Goal: Transaction & Acquisition: Purchase product/service

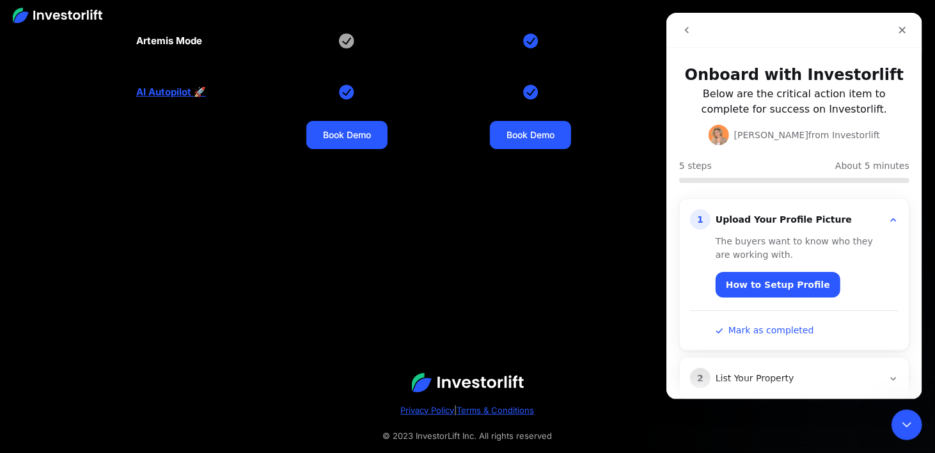
scroll to position [5723, 0]
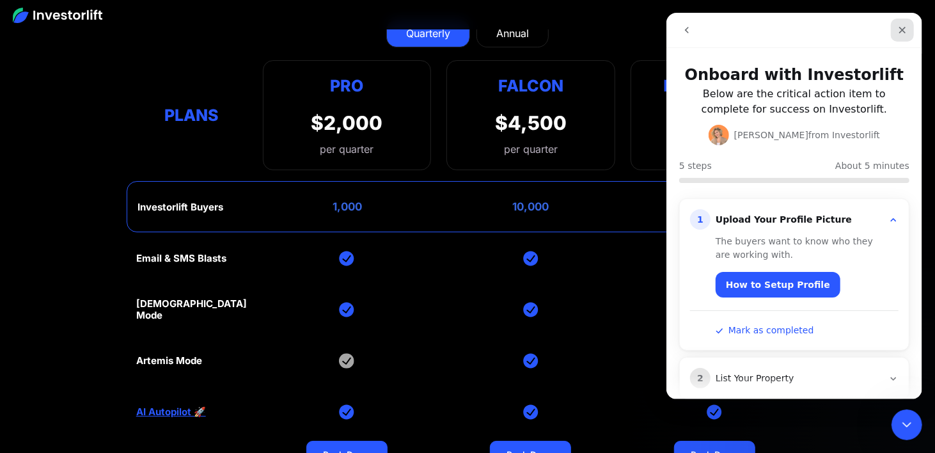
click at [898, 27] on icon "Close" at bounding box center [902, 30] width 10 height 10
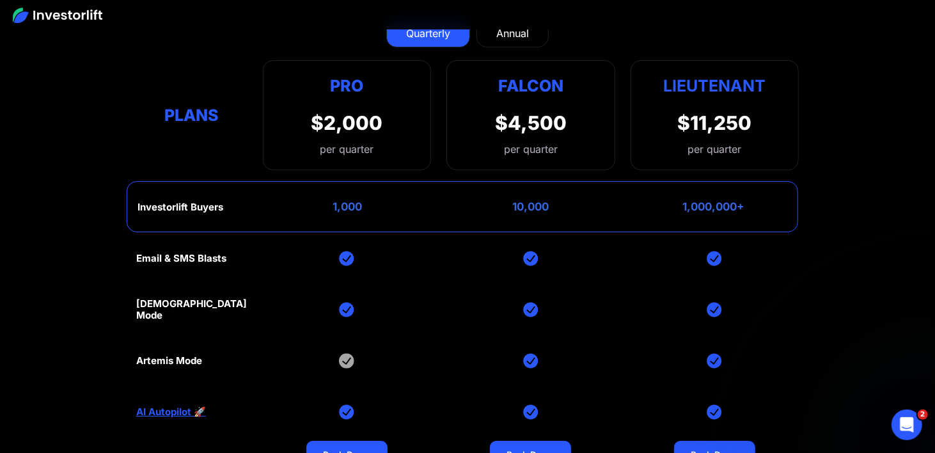
scroll to position [0, 0]
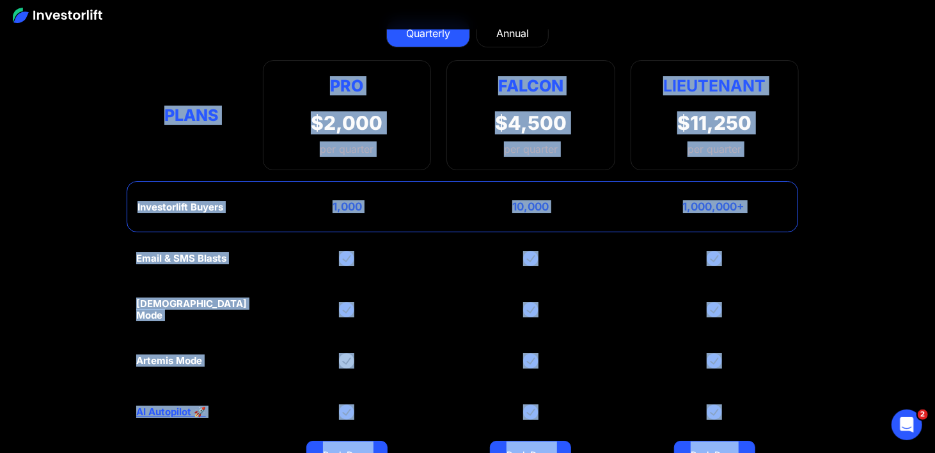
drag, startPoint x: 103, startPoint y: 55, endPoint x: 771, endPoint y: 387, distance: 746.2
click at [771, 387] on section "Investorlift plans Find the right plan for your company's stage of growth. Quar…" at bounding box center [467, 256] width 935 height 696
click at [782, 377] on div "Email & SMS Blasts God Mode Artemis Mode AI Autopilot 🚀 Book Demo Book Demo Boo…" at bounding box center [467, 412] width 663 height 358
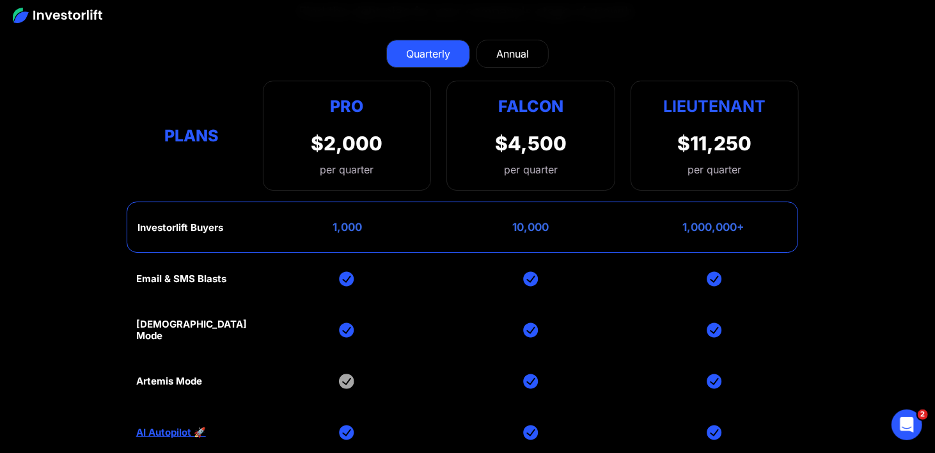
scroll to position [5696, 0]
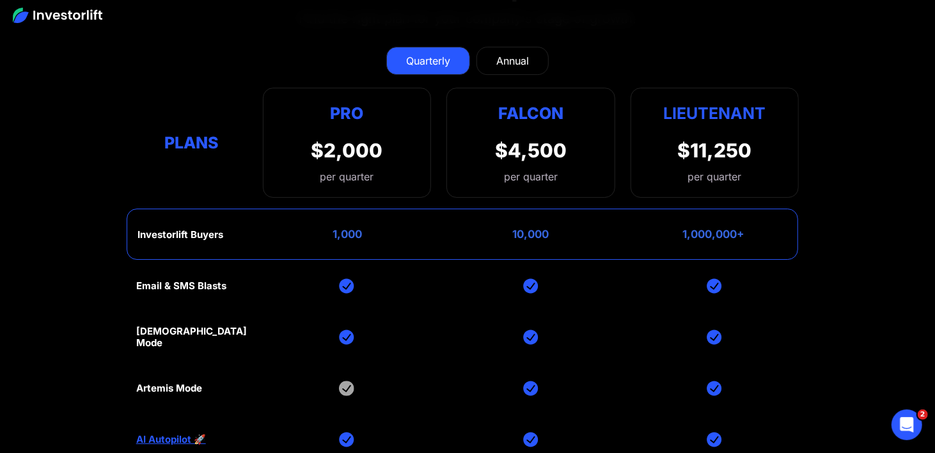
drag, startPoint x: 107, startPoint y: 402, endPoint x: 118, endPoint y: 394, distance: 13.3
click at [118, 394] on section "Investorlift plans Find the right plan for your company's stage of growth. Quar…" at bounding box center [467, 283] width 935 height 696
click at [111, 386] on section "Investorlift plans Find the right plan for your company's stage of growth. Quar…" at bounding box center [467, 283] width 935 height 696
drag, startPoint x: 118, startPoint y: 391, endPoint x: 727, endPoint y: 409, distance: 608.5
click at [727, 409] on section "Investorlift plans Find the right plan for your company's stage of growth. Quar…" at bounding box center [467, 283] width 935 height 696
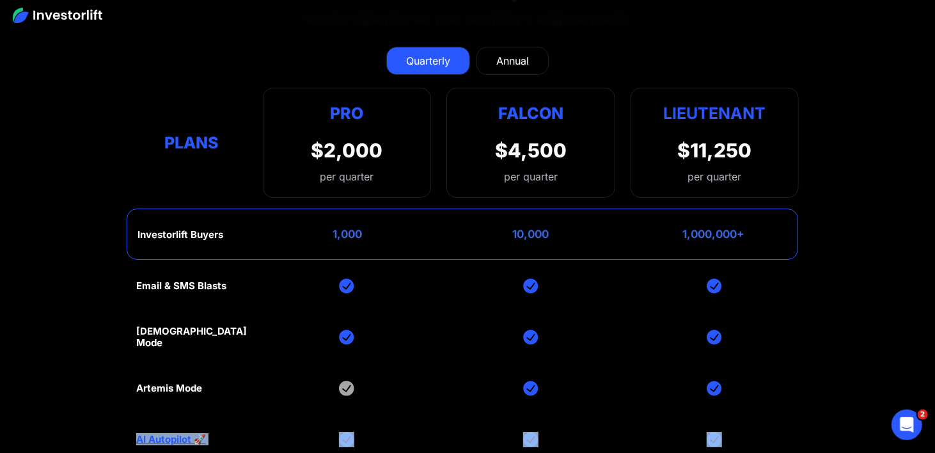
click at [745, 406] on div "Email & SMS Blasts God Mode Artemis Mode AI Autopilot 🚀 Book Demo Book Demo Boo…" at bounding box center [467, 439] width 663 height 358
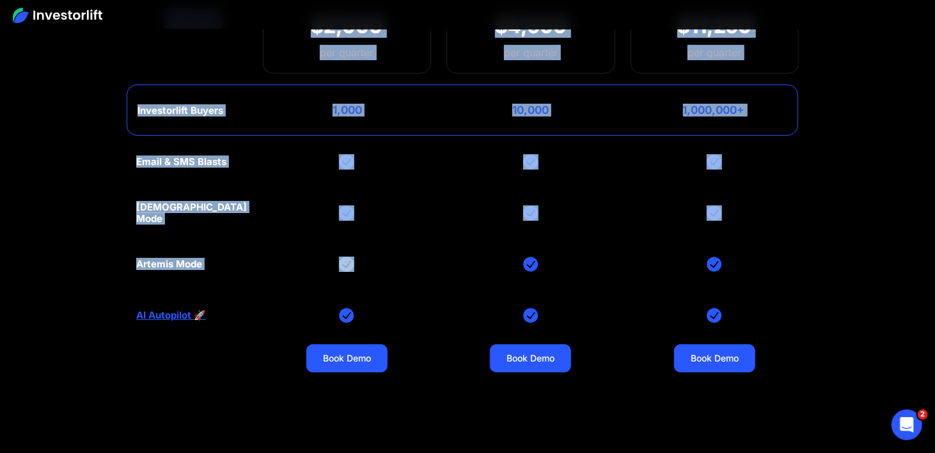
scroll to position [5824, 0]
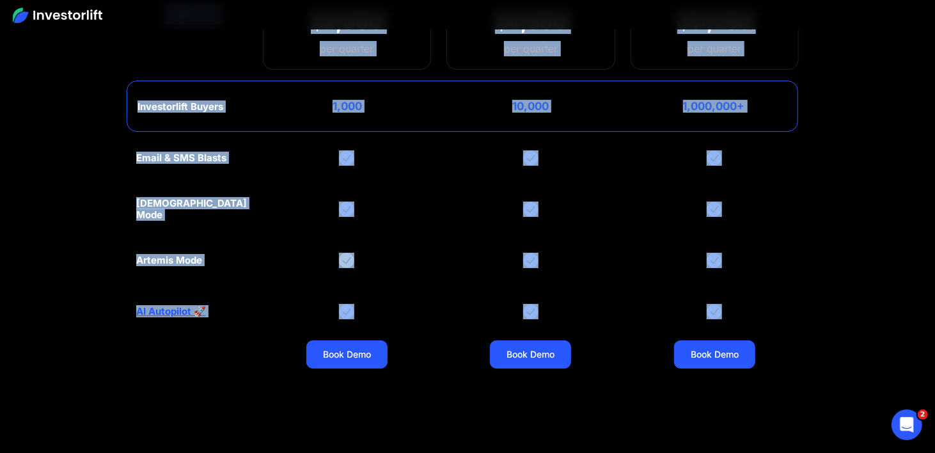
drag, startPoint x: 187, startPoint y: 93, endPoint x: 721, endPoint y: 285, distance: 567.2
click at [721, 285] on div "Quarterly Annual Plans Pro $2,000 per quarter Pro Falcon Ltnt. Users 3 10 Unltd…" at bounding box center [467, 198] width 663 height 585
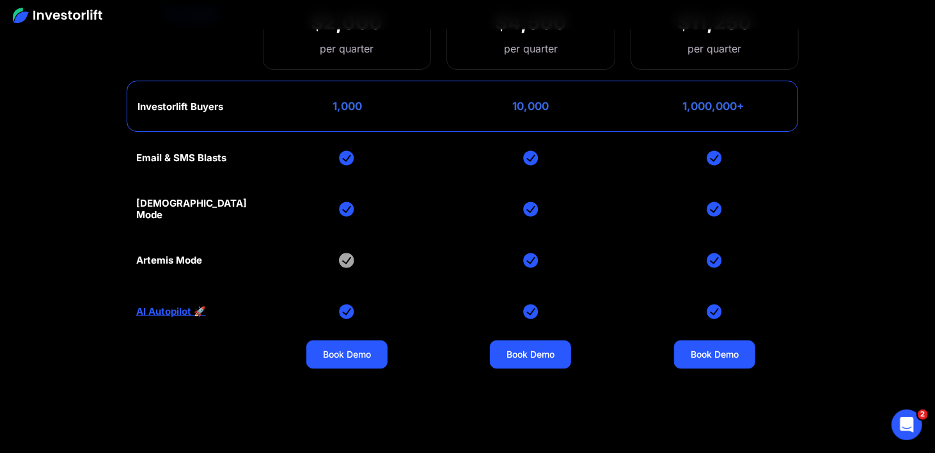
click at [771, 276] on div "Email & SMS Blasts God Mode Artemis Mode AI Autopilot 🚀 Book Demo Book Demo Boo…" at bounding box center [467, 311] width 663 height 358
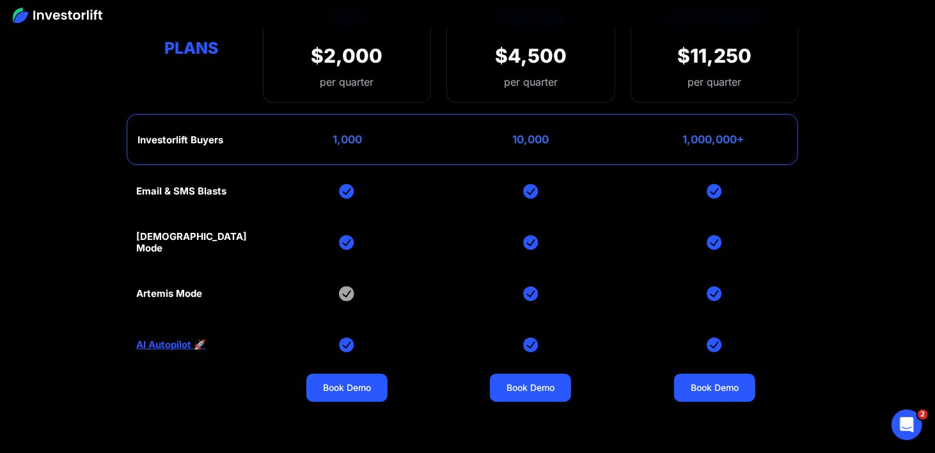
scroll to position [5760, 0]
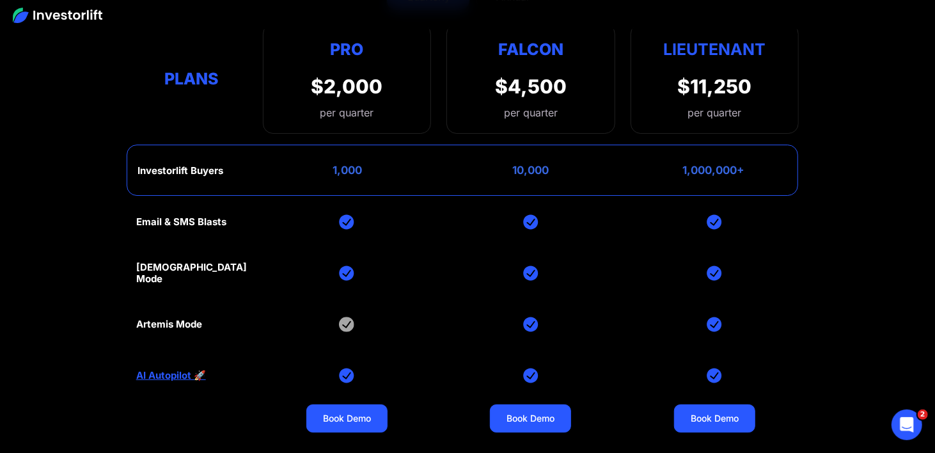
click at [744, 253] on div "Email & SMS Blasts God Mode Artemis Mode AI Autopilot 🚀 Book Demo Book Demo Boo…" at bounding box center [467, 375] width 663 height 358
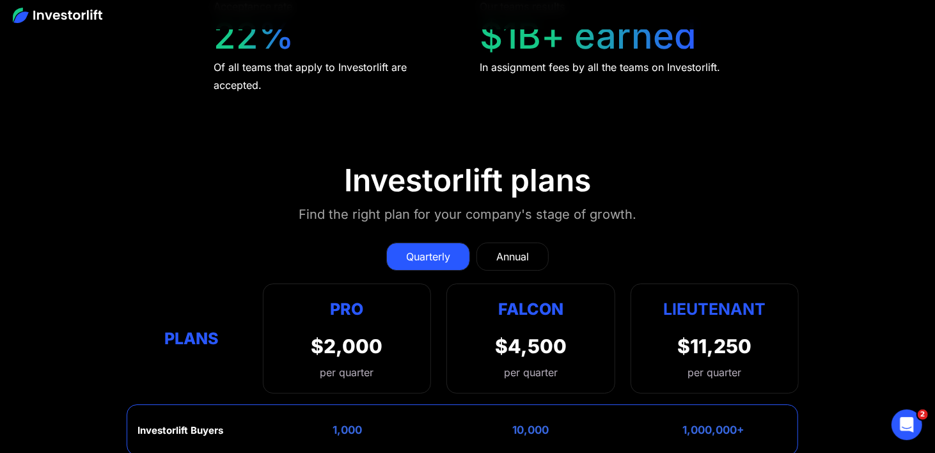
scroll to position [5756, 0]
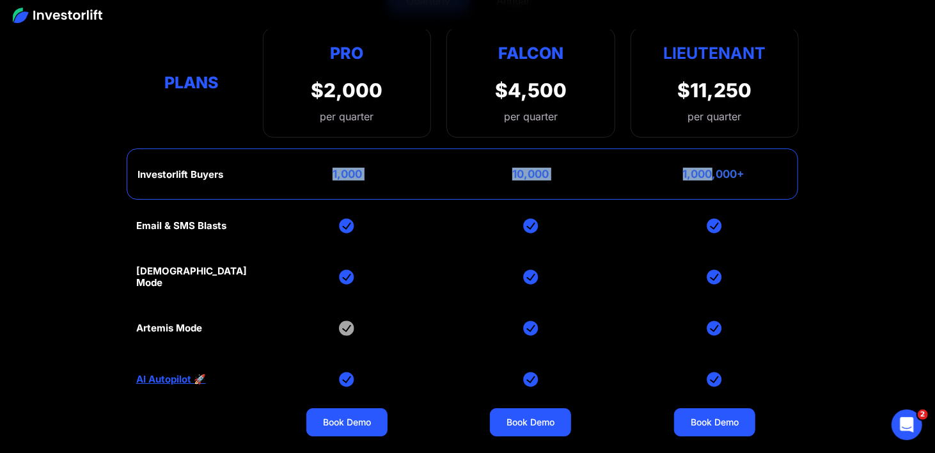
drag, startPoint x: 326, startPoint y: 140, endPoint x: 710, endPoint y: 143, distance: 383.7
click at [710, 148] on div "Investorlift Buyers 1,000 10,000 1,000,000+" at bounding box center [463, 173] width 672 height 51
click at [735, 168] on div "1,000,000+" at bounding box center [714, 174] width 62 height 13
drag, startPoint x: 183, startPoint y: 194, endPoint x: 439, endPoint y: 204, distance: 256.7
click at [697, 200] on div "Email & SMS Blasts God Mode Artemis Mode AI Autopilot 🚀 Book Demo Book Demo Boo…" at bounding box center [467, 379] width 663 height 358
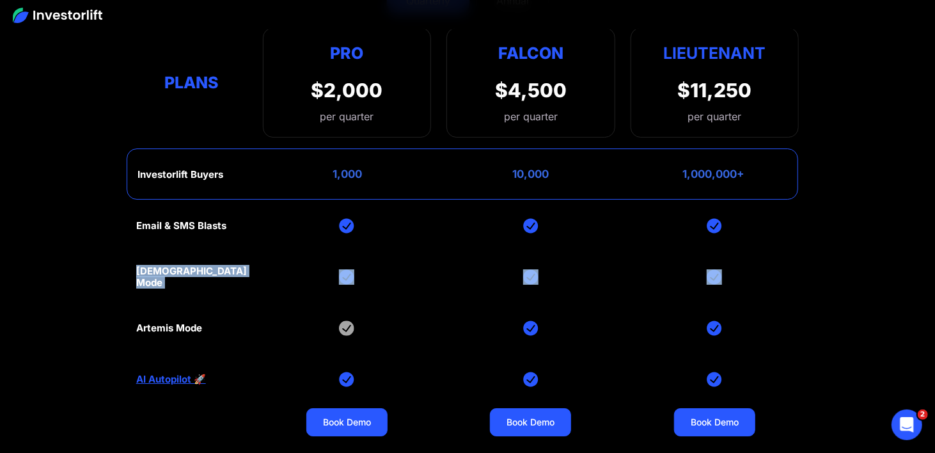
drag, startPoint x: 128, startPoint y: 243, endPoint x: 733, endPoint y: 248, distance: 605.0
click at [733, 248] on section "Investorlift plans Find the right plan for your company's stage of growth. Quar…" at bounding box center [467, 223] width 935 height 696
click at [730, 242] on div "Email & SMS Blasts God Mode Artemis Mode AI Autopilot 🚀 Book Demo Book Demo Boo…" at bounding box center [467, 379] width 663 height 358
drag, startPoint x: 100, startPoint y: 234, endPoint x: 720, endPoint y: 245, distance: 620.5
click at [720, 245] on section "Investorlift plans Find the right plan for your company's stage of growth. Quar…" at bounding box center [467, 223] width 935 height 696
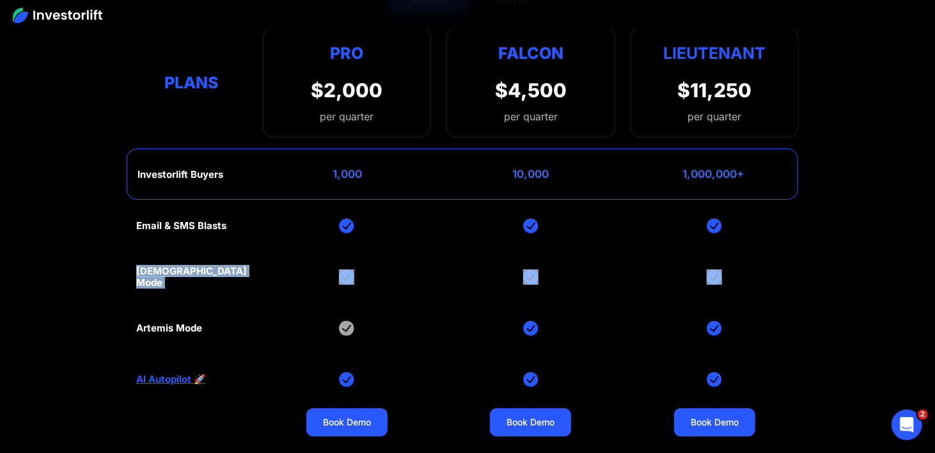
click at [739, 239] on div "Email & SMS Blasts God Mode Artemis Mode AI Autopilot 🚀 Book Demo Book Demo Boo…" at bounding box center [467, 379] width 663 height 358
drag, startPoint x: 110, startPoint y: 293, endPoint x: 123, endPoint y: 292, distance: 13.4
click at [123, 292] on section "Investorlift plans Find the right plan for your company's stage of growth. Quar…" at bounding box center [467, 223] width 935 height 696
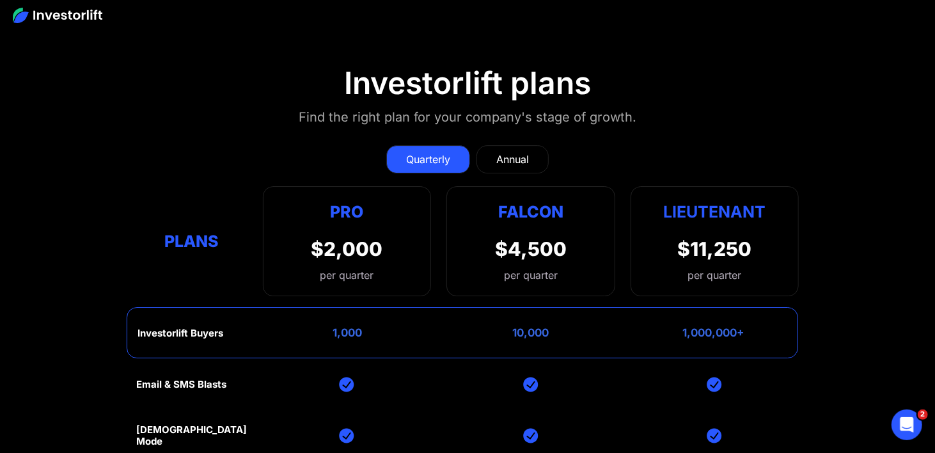
scroll to position [5564, 0]
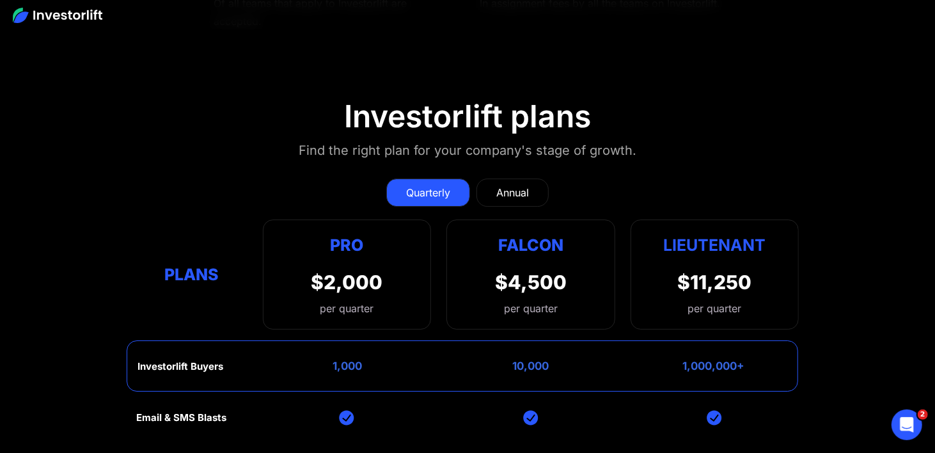
click at [701, 229] on div "Lieutenant $11,250 per quarter" at bounding box center [715, 274] width 169 height 110
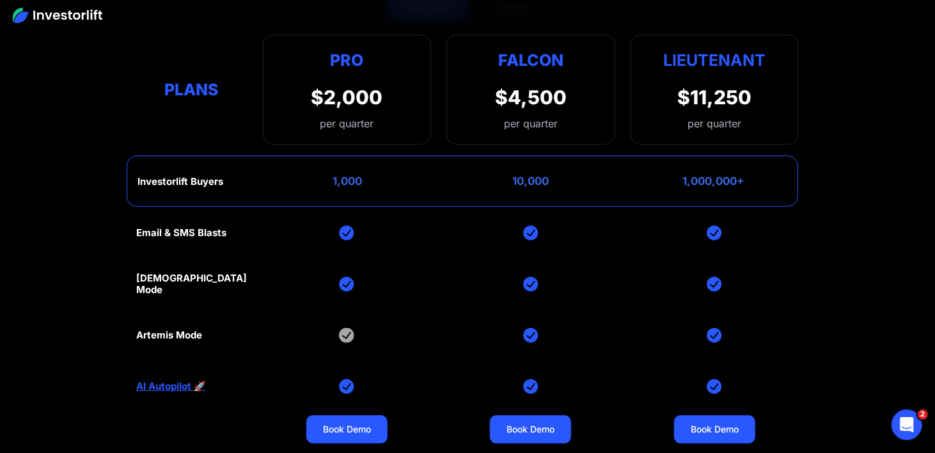
scroll to position [5820, 0]
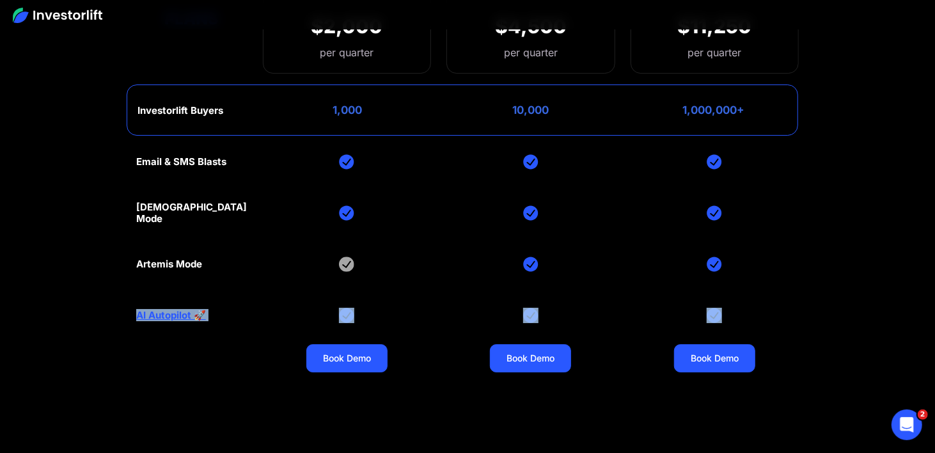
drag, startPoint x: 109, startPoint y: 279, endPoint x: 740, endPoint y: 279, distance: 631.2
click at [730, 277] on section "Investorlift plans Find the right plan for your company's stage of growth. Quar…" at bounding box center [467, 159] width 935 height 696
click at [746, 287] on div "Email & SMS Blasts God Mode Artemis Mode AI Autopilot 🚀 Book Demo Book Demo Boo…" at bounding box center [467, 315] width 663 height 358
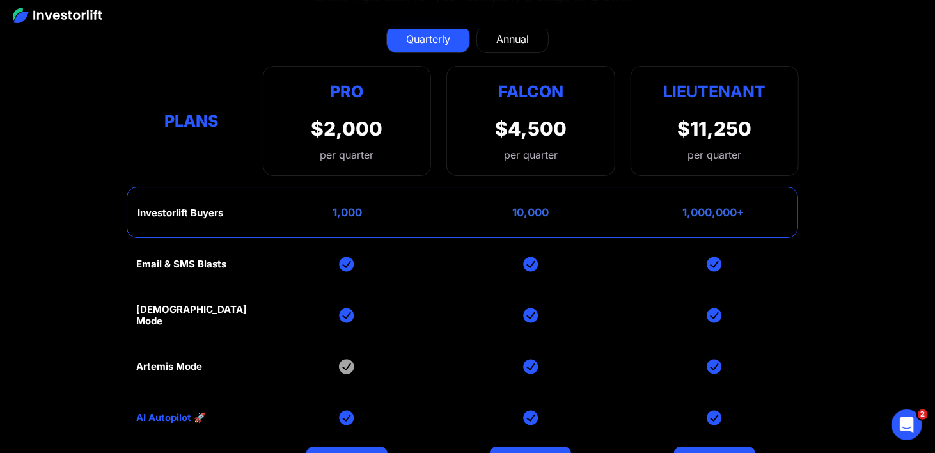
scroll to position [5692, 0]
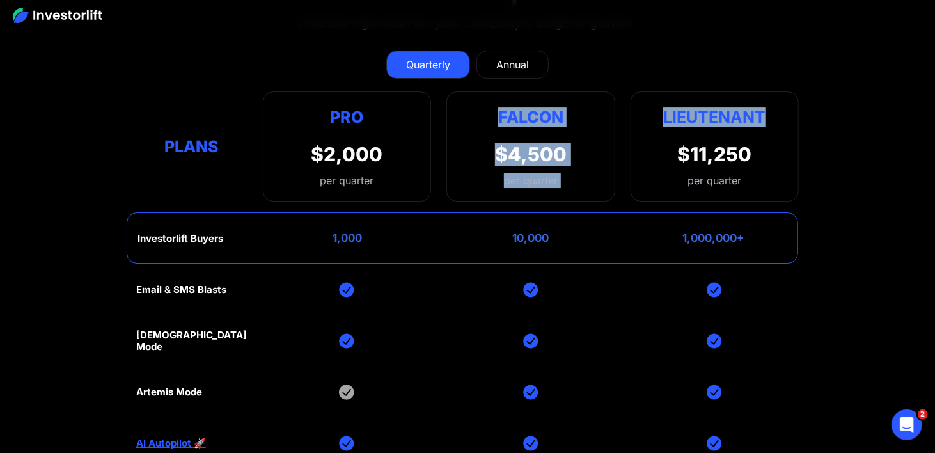
drag, startPoint x: 504, startPoint y: 83, endPoint x: 748, endPoint y: 143, distance: 250.8
click at [781, 98] on div "Plans Pro $2,000 per quarter Pro Falcon Ltnt. Users 3 10 Unltd Buyer Limit 100k…" at bounding box center [467, 146] width 663 height 110
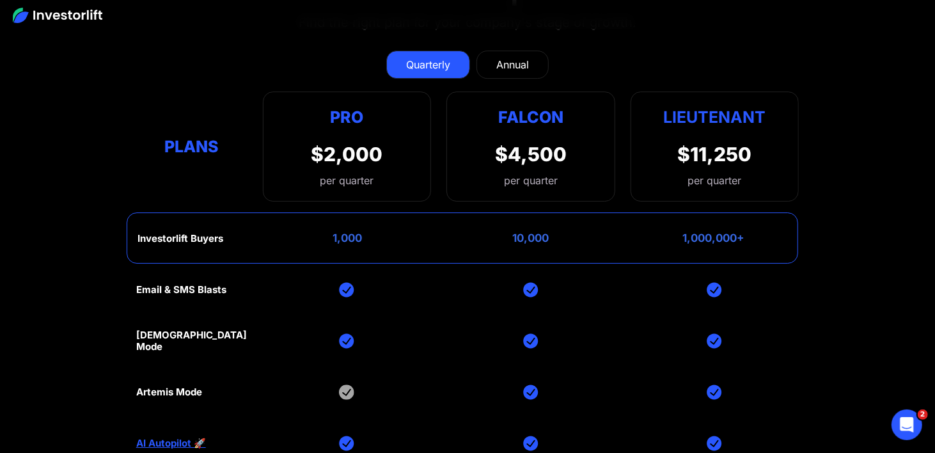
click at [748, 143] on div "$11,250 per quarter" at bounding box center [714, 165] width 74 height 45
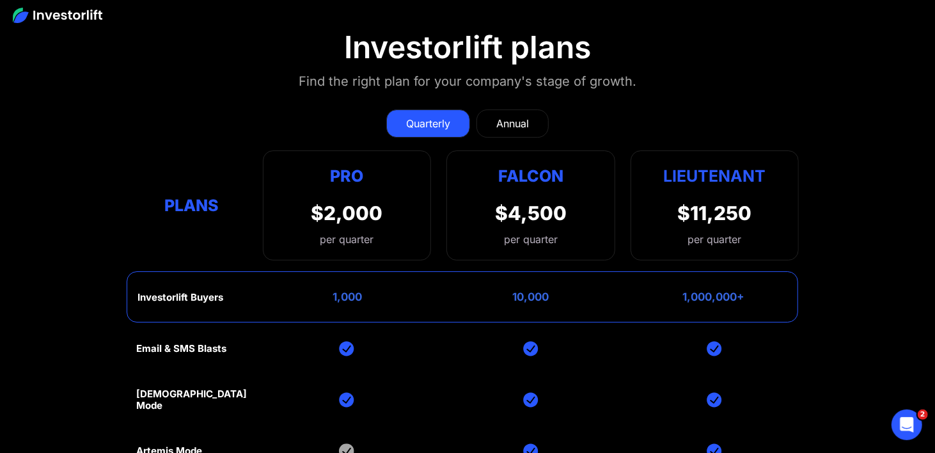
scroll to position [5628, 0]
